Goal: Task Accomplishment & Management: Complete application form

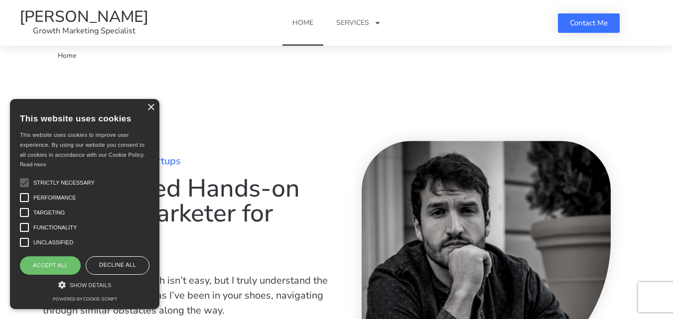
click at [577, 30] on link "Contact Me" at bounding box center [589, 22] width 62 height 19
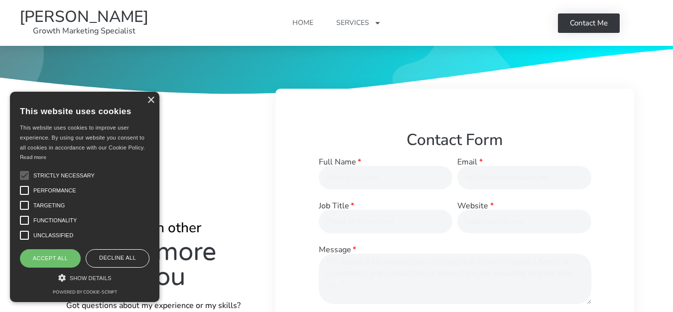
scroll to position [249, 0]
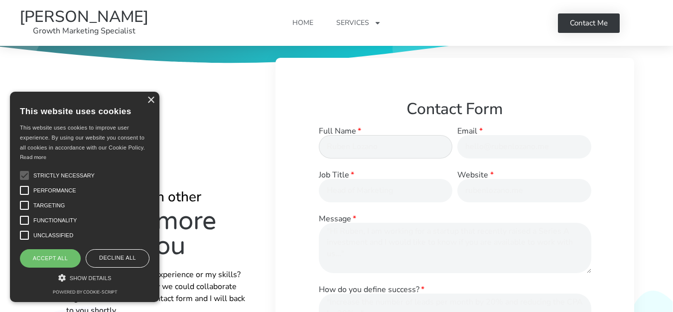
click at [350, 145] on input "Full Name" at bounding box center [386, 146] width 134 height 23
click at [371, 153] on input "Full Name" at bounding box center [386, 146] width 134 height 23
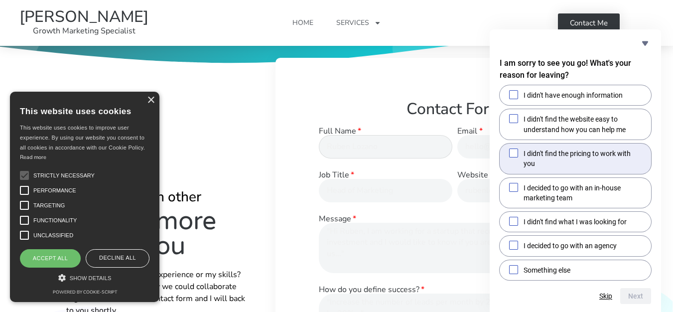
paste input "[PERSON_NAME]"
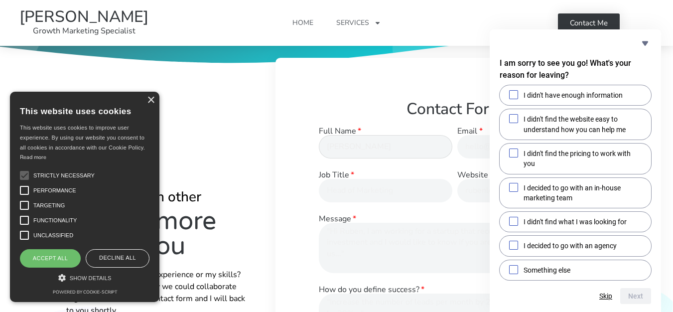
click at [403, 148] on input "[PERSON_NAME]" at bounding box center [386, 146] width 134 height 23
type input "[PERSON_NAME]"
